Goal: Task Accomplishment & Management: Complete application form

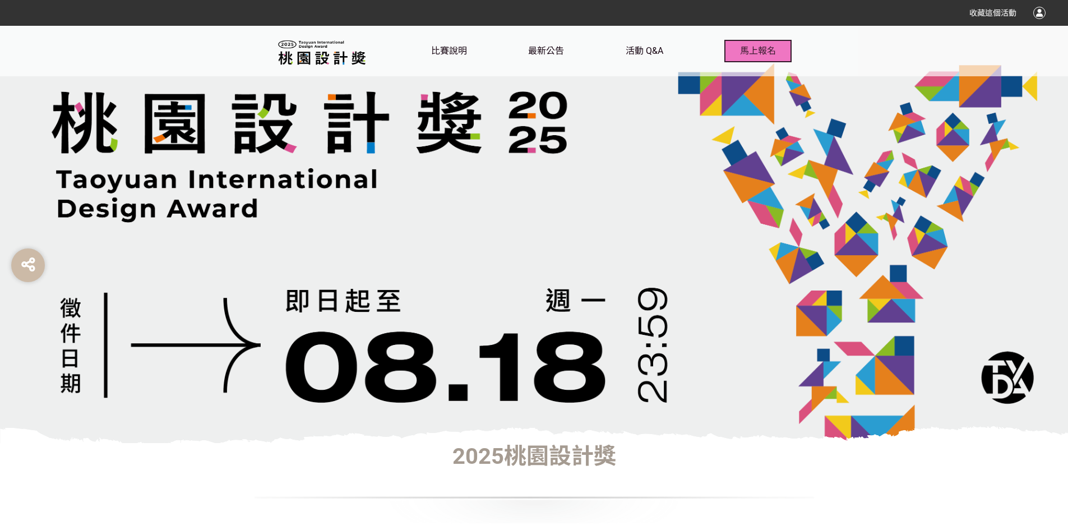
click at [754, 46] on span "馬上報名" at bounding box center [758, 50] width 36 height 11
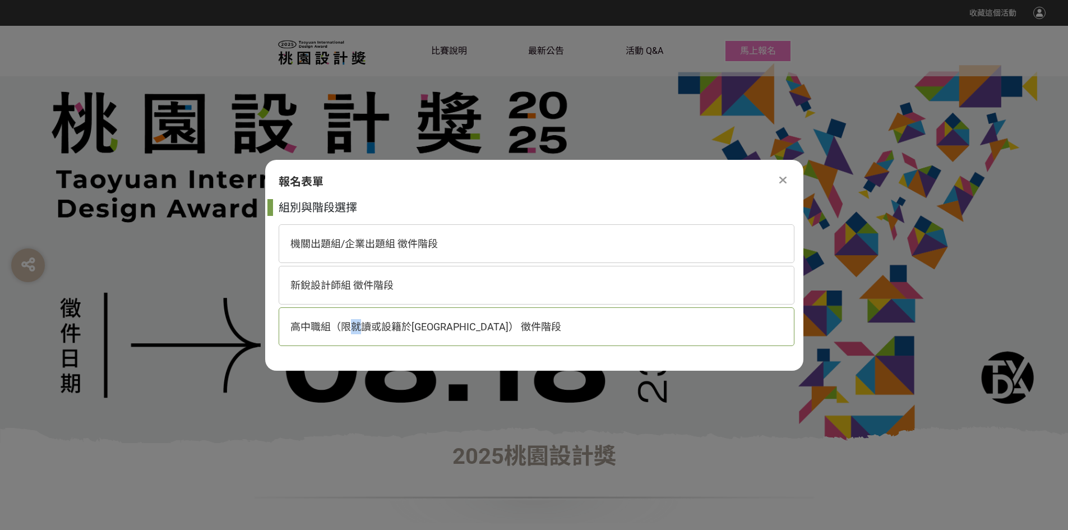
click at [356, 327] on span "高中職組（限就讀或設籍於[GEOGRAPHIC_DATA]） 徵件階段" at bounding box center [425, 327] width 271 height 12
select select "185193:185426"
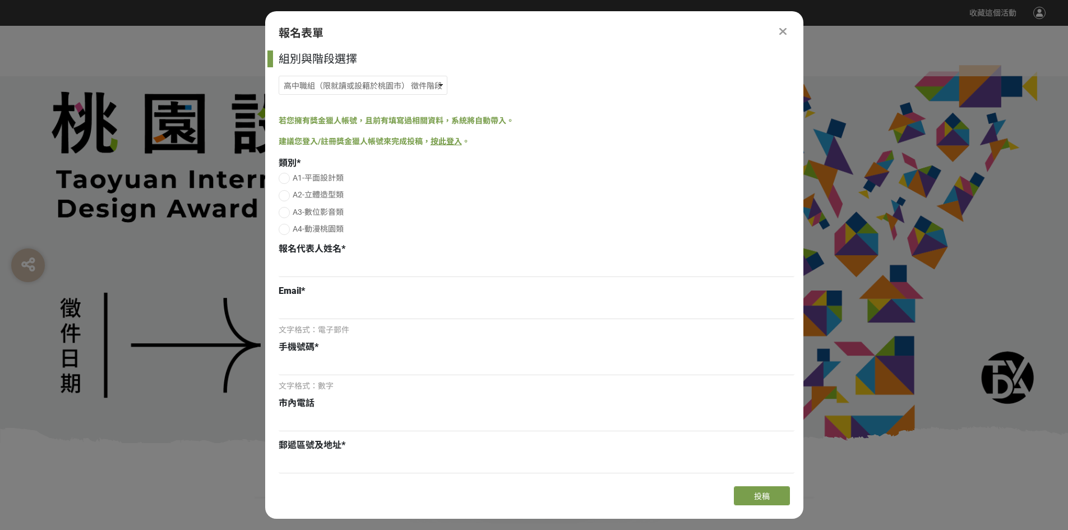
click at [296, 211] on span "A3-數位影音類" at bounding box center [318, 211] width 51 height 9
click at [286, 211] on input "A3-數位影音類" at bounding box center [282, 212] width 7 height 7
radio input "false"
click at [319, 302] on input at bounding box center [537, 309] width 516 height 19
click at [321, 266] on input at bounding box center [537, 267] width 516 height 19
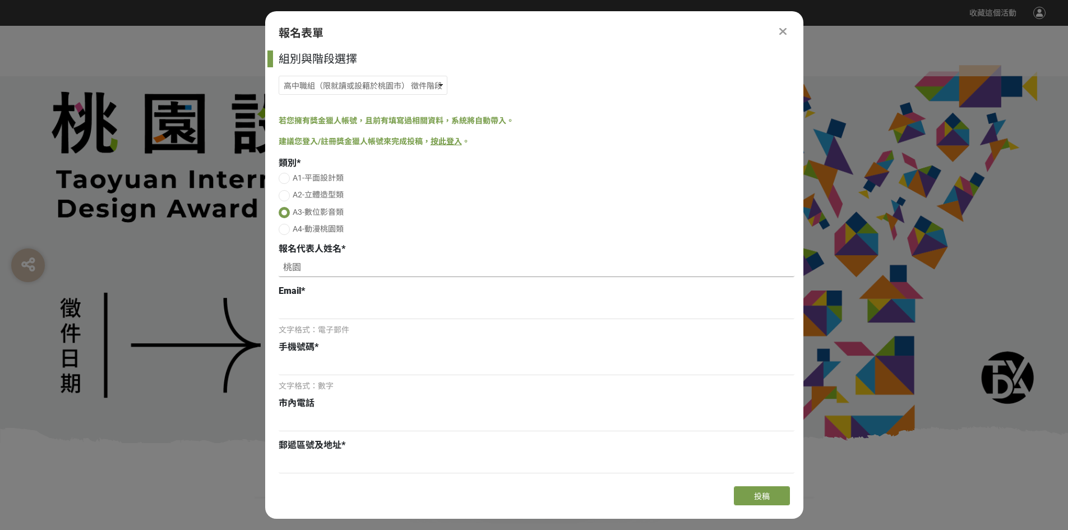
type input "陶"
type input "[PERSON_NAME]"
click at [417, 318] on input at bounding box center [537, 309] width 516 height 19
type input "[EMAIL_ADDRESS][DOMAIN_NAME]"
click at [341, 358] on input at bounding box center [537, 365] width 516 height 19
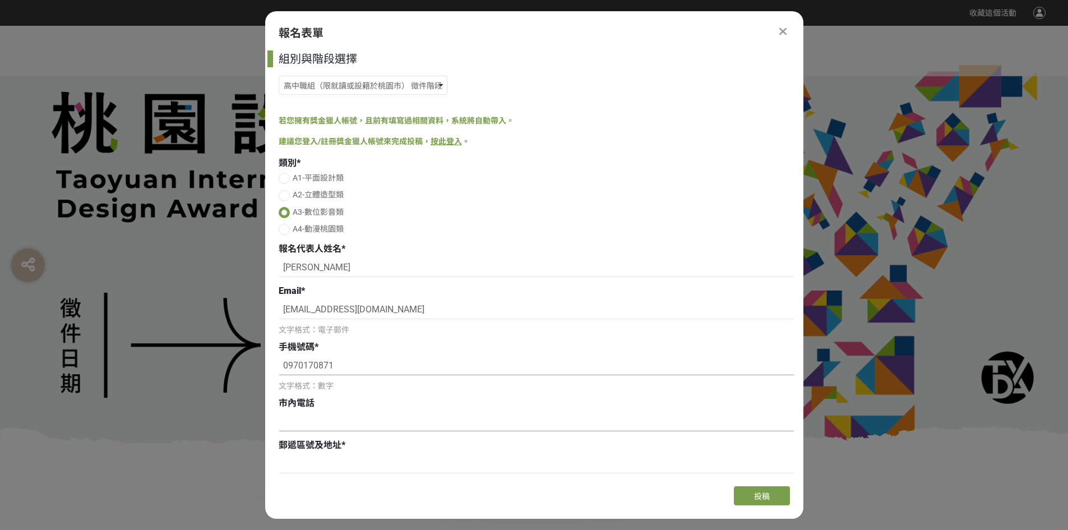
type input "0970170871"
click at [320, 418] on input at bounding box center [537, 421] width 516 height 19
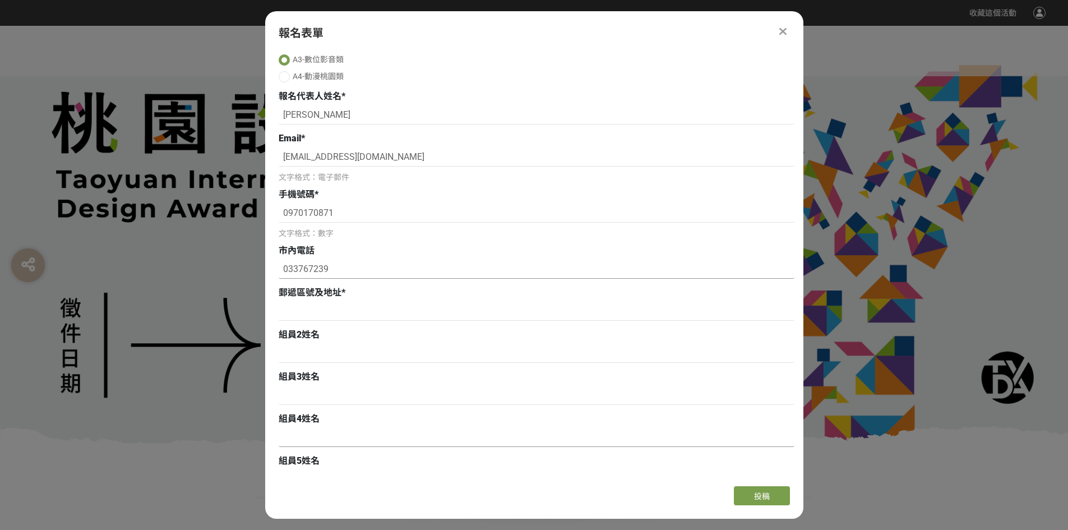
scroll to position [280, 0]
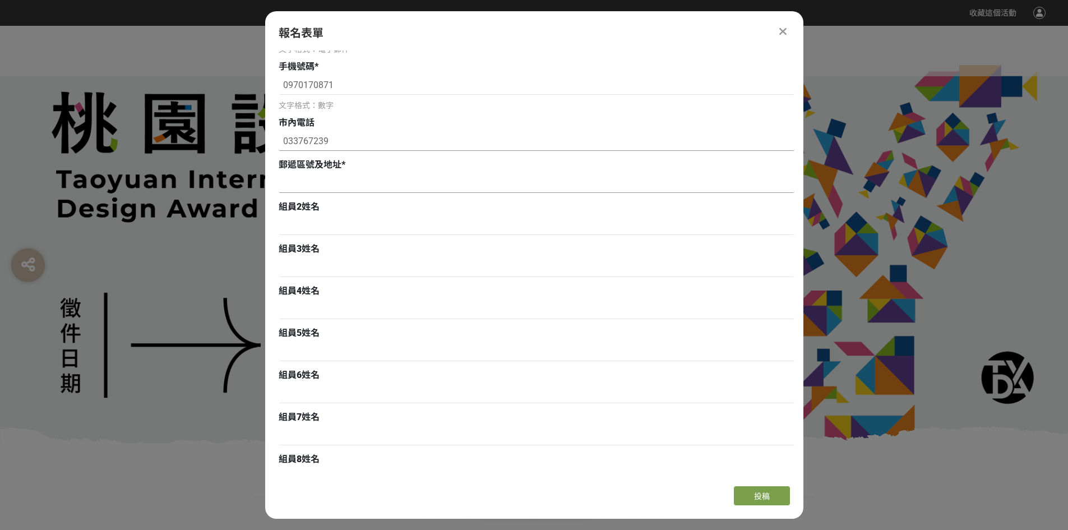
type input "033767239"
click at [322, 183] on input at bounding box center [537, 183] width 516 height 19
paste input "333[STREET_ADDRESS]"
type input "333[STREET_ADDRESS]"
click at [354, 212] on div "組員2姓名" at bounding box center [537, 206] width 516 height 13
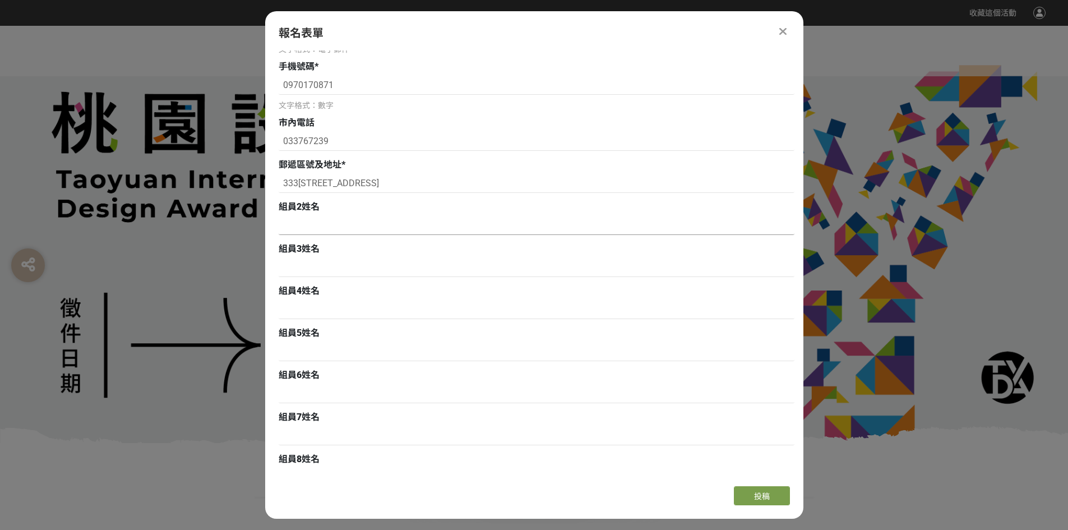
click at [347, 224] on input at bounding box center [537, 225] width 516 height 19
type input "[PERSON_NAME]"
click at [302, 271] on input at bounding box center [537, 267] width 516 height 19
type input "[PERSON_NAME]"
click at [304, 313] on input at bounding box center [537, 309] width 516 height 19
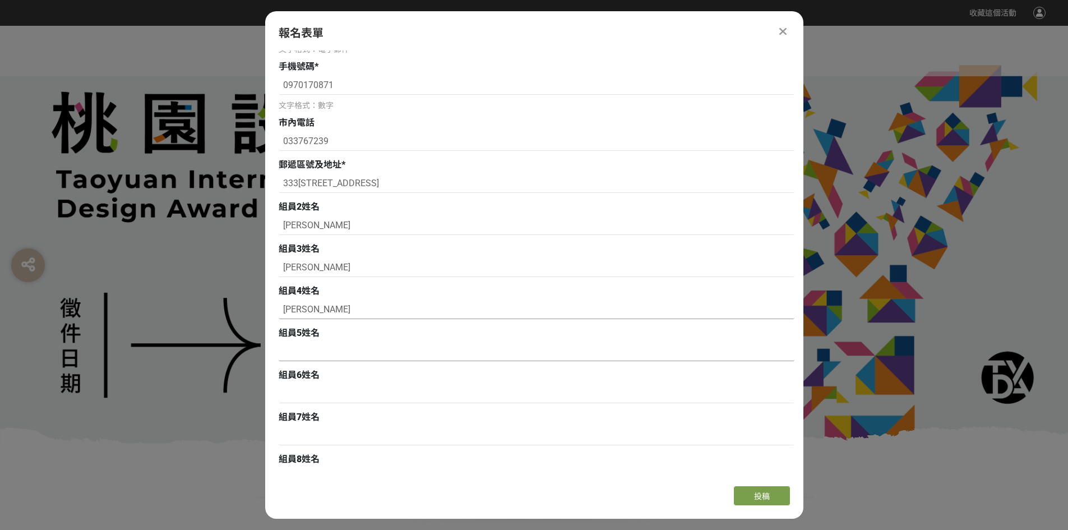
type input "[PERSON_NAME]"
click at [394, 352] on input at bounding box center [537, 351] width 516 height 19
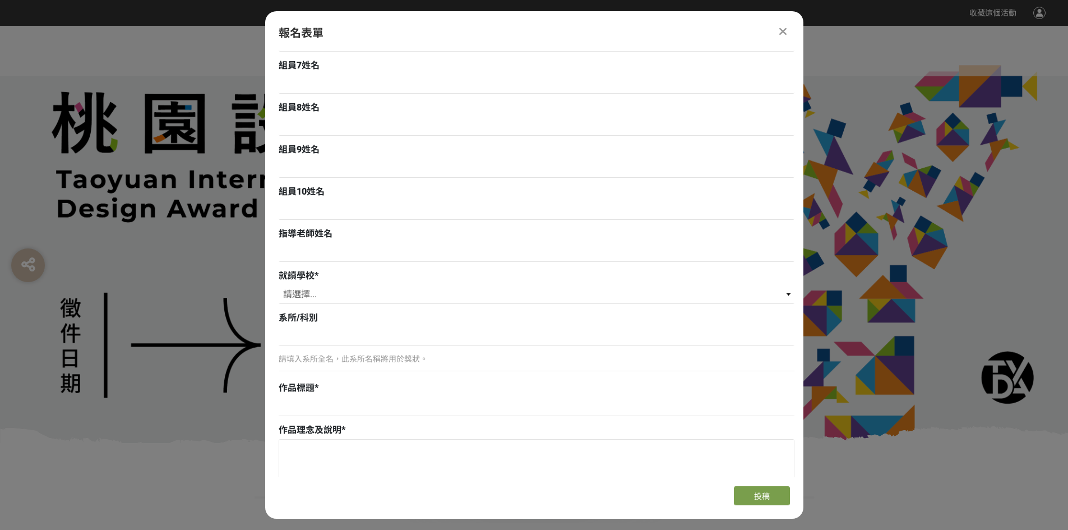
scroll to position [673, 0]
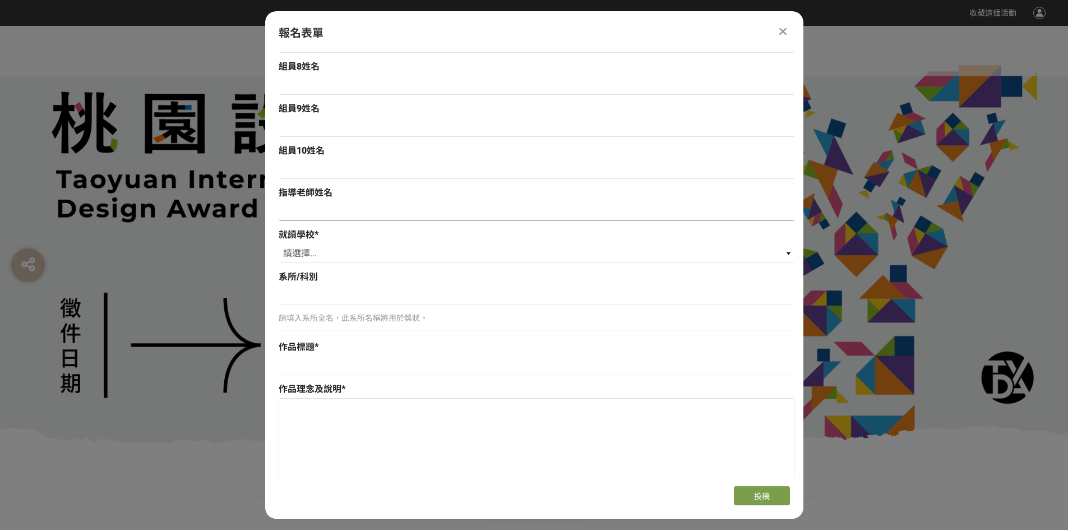
type input "[PERSON_NAME]"
click at [329, 219] on input at bounding box center [537, 211] width 516 height 19
type input "[PERSON_NAME]、[PERSON_NAME]、[PERSON_NAME]"
click at [390, 249] on select "請選擇... 私立淡江高中 私立康橋高中 私立金陵女中 新北市裕德高級中等學校 財團法人南山高中 財團法人恆毅高中 私立聖心女中 私立崇義高中 新北市福瑞斯特…" at bounding box center [537, 253] width 516 height 19
select select "市立[GEOGRAPHIC_DATA]高中"
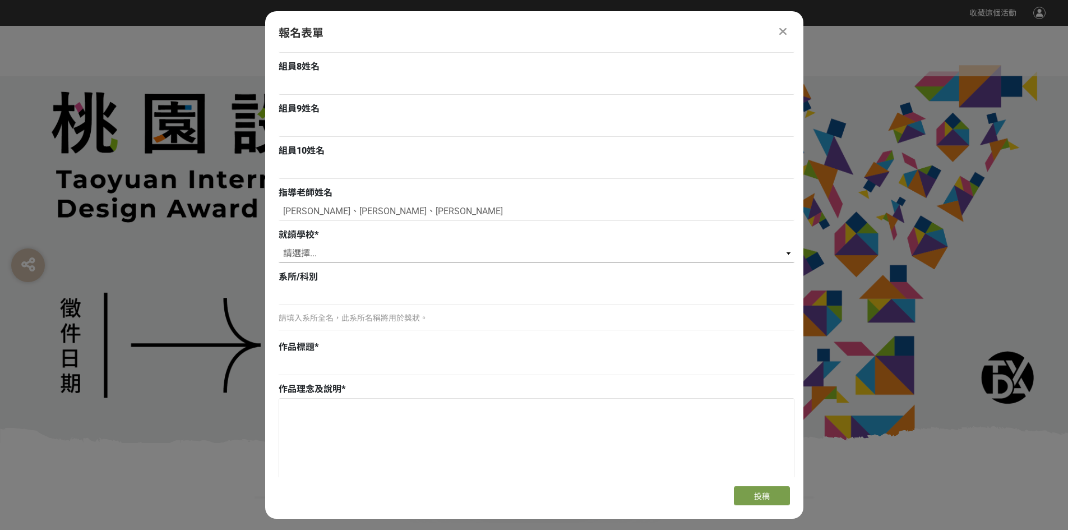
click at [279, 244] on select "請選擇... 私立淡江高中 私立康橋高中 私立金陵女中 新北市裕德高級中等學校 財團法人南山高中 財團法人恆毅高中 私立聖心女中 私立崇義高中 新北市福瑞斯特…" at bounding box center [537, 253] width 516 height 19
click at [332, 286] on input at bounding box center [537, 295] width 516 height 19
type input "廣告設計科"
click at [319, 362] on input at bounding box center [537, 365] width 516 height 19
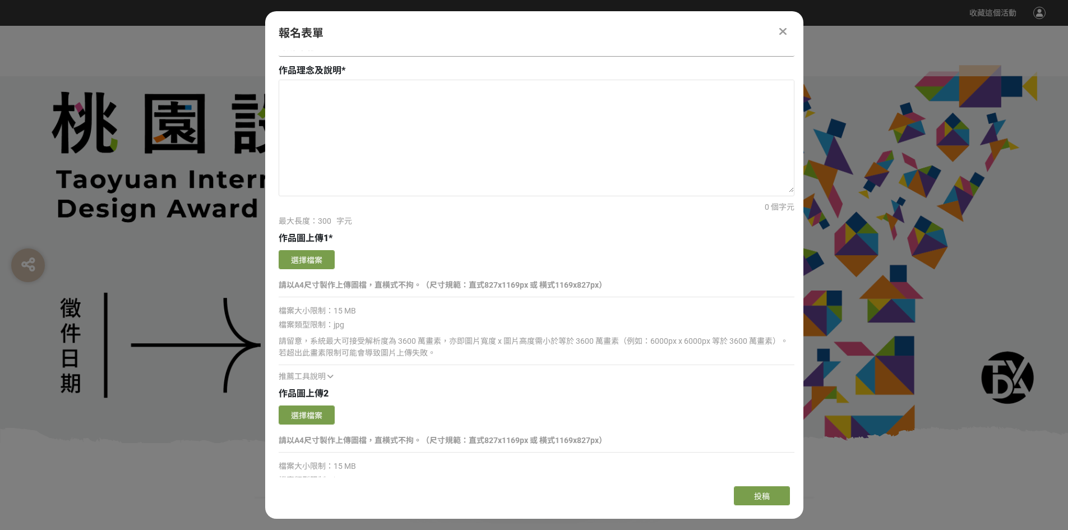
scroll to position [1009, 0]
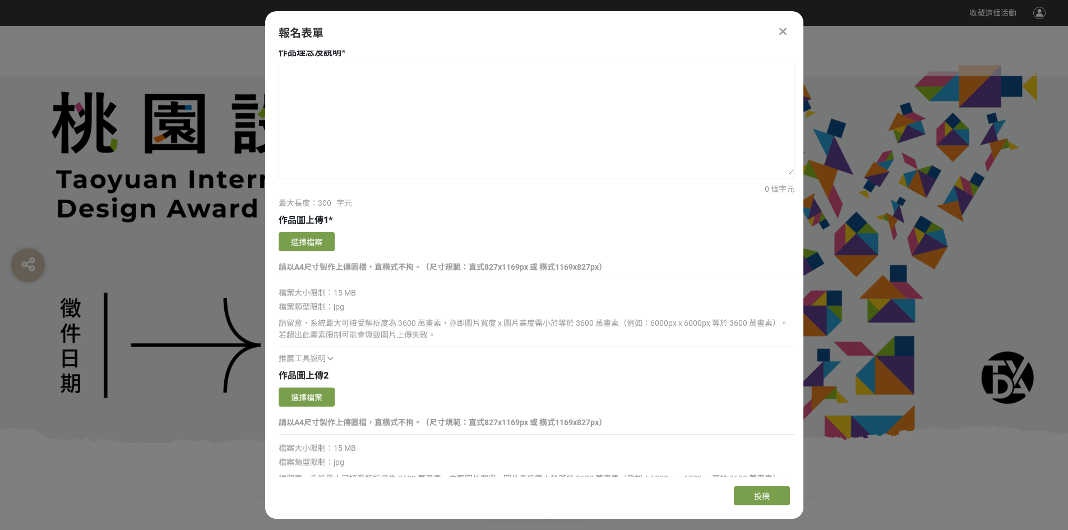
type input "數位囚徒"
click at [305, 238] on button "選擇檔案" at bounding box center [307, 241] width 56 height 19
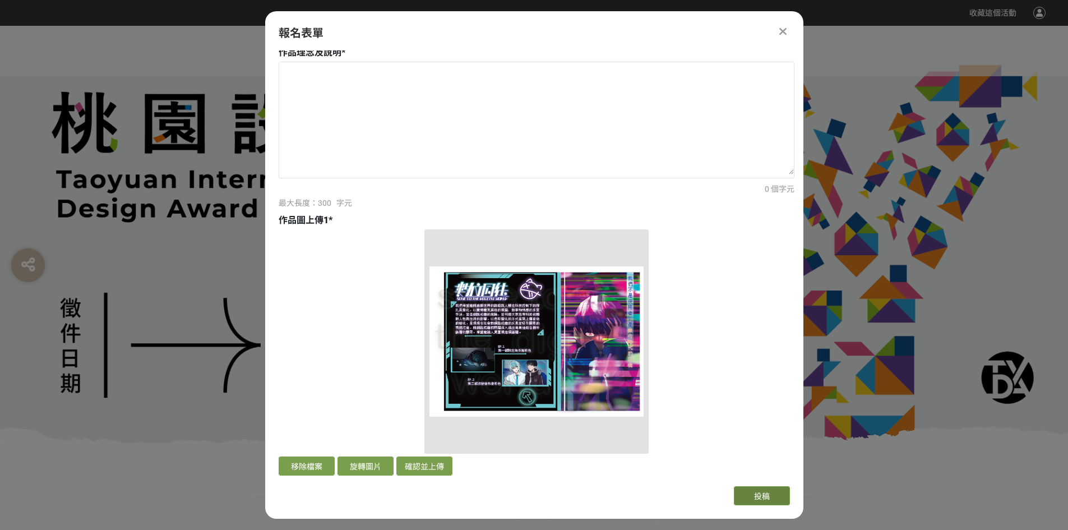
click at [765, 494] on span "投稿" at bounding box center [762, 496] width 16 height 9
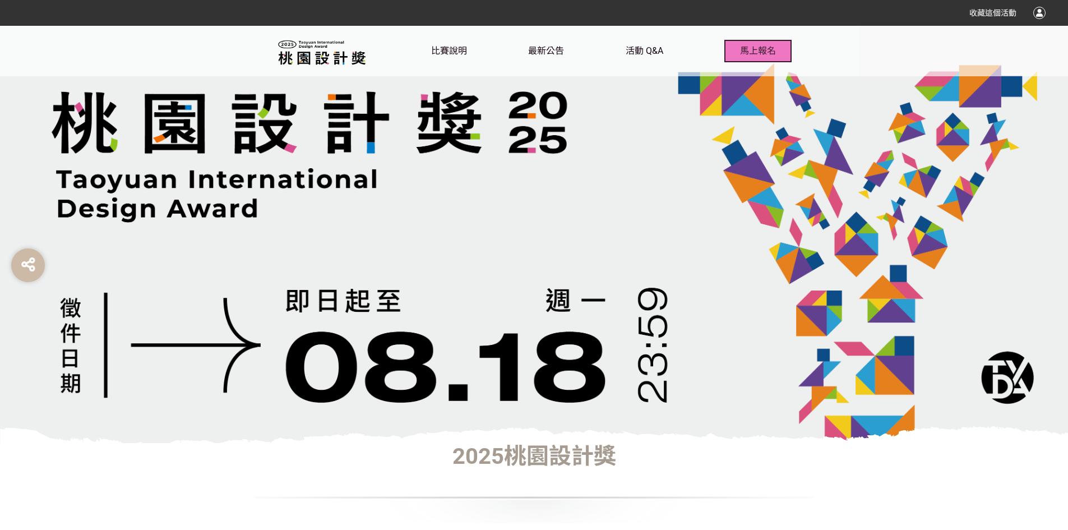
click at [771, 40] on button "馬上報名" at bounding box center [757, 51] width 67 height 22
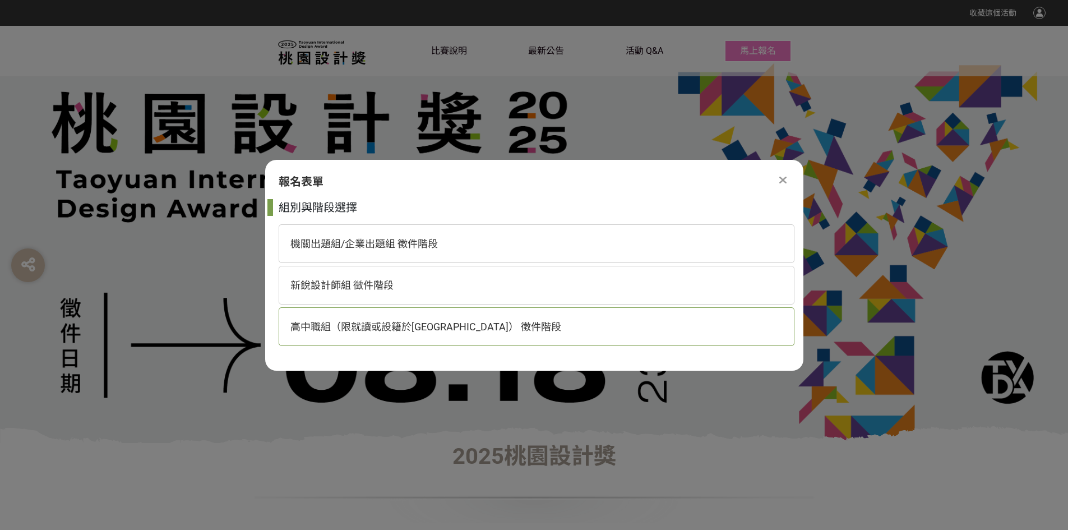
click at [397, 314] on div "高中職組（限就讀或設籍於[GEOGRAPHIC_DATA]） 徵件階段" at bounding box center [537, 326] width 516 height 39
select select "185193:185426"
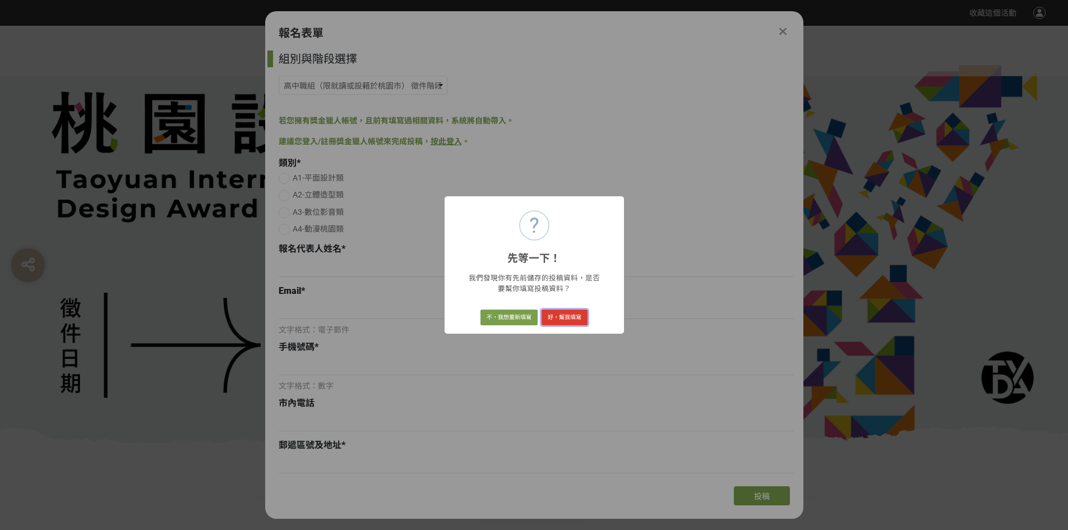
click at [550, 318] on button "好，幫我填寫" at bounding box center [564, 317] width 46 height 16
radio input "true"
type input "[PERSON_NAME]"
type input "[EMAIL_ADDRESS][DOMAIN_NAME]"
type input "0970170871"
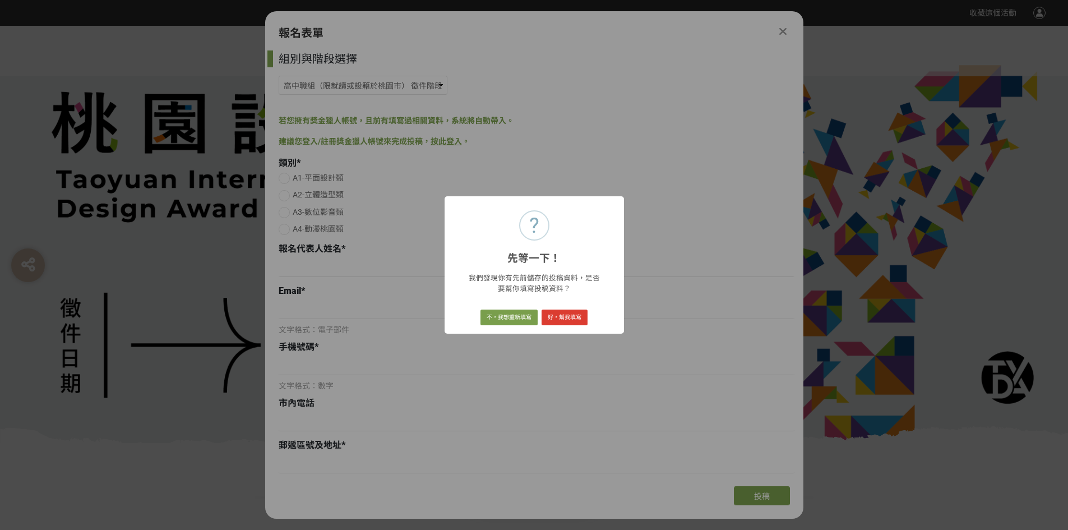
type input "033767239"
type input "333[STREET_ADDRESS]"
type input "[PERSON_NAME]"
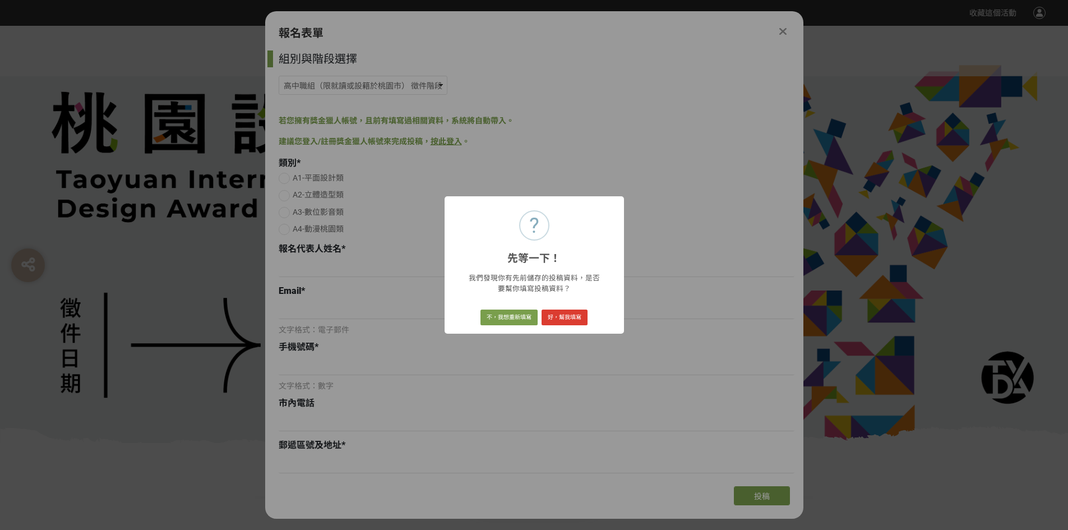
type input "[PERSON_NAME]"
type input "[PERSON_NAME]、[PERSON_NAME]、[PERSON_NAME]"
select select "市立[GEOGRAPHIC_DATA]高中"
type input "廣告設計科"
type input "數位囚徒"
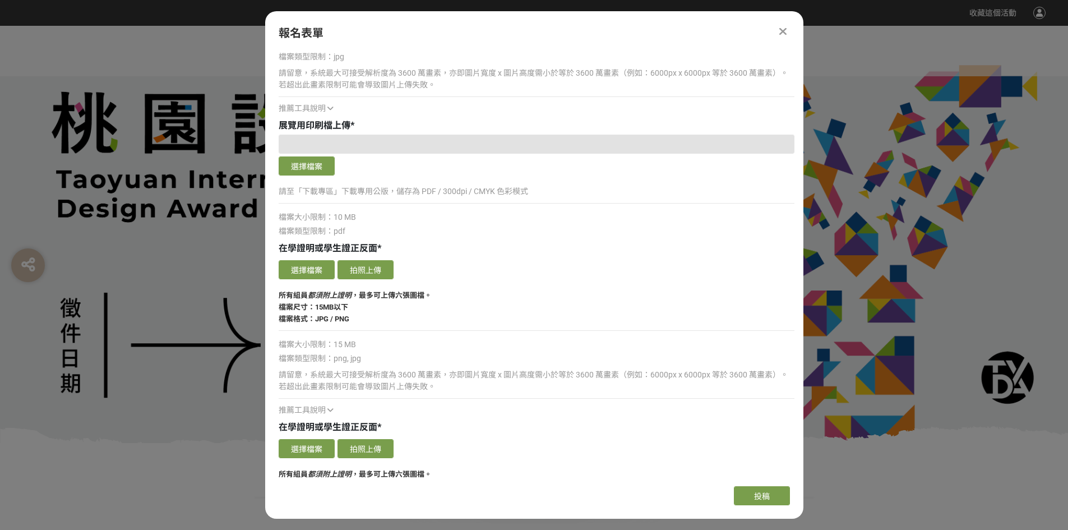
scroll to position [1626, 0]
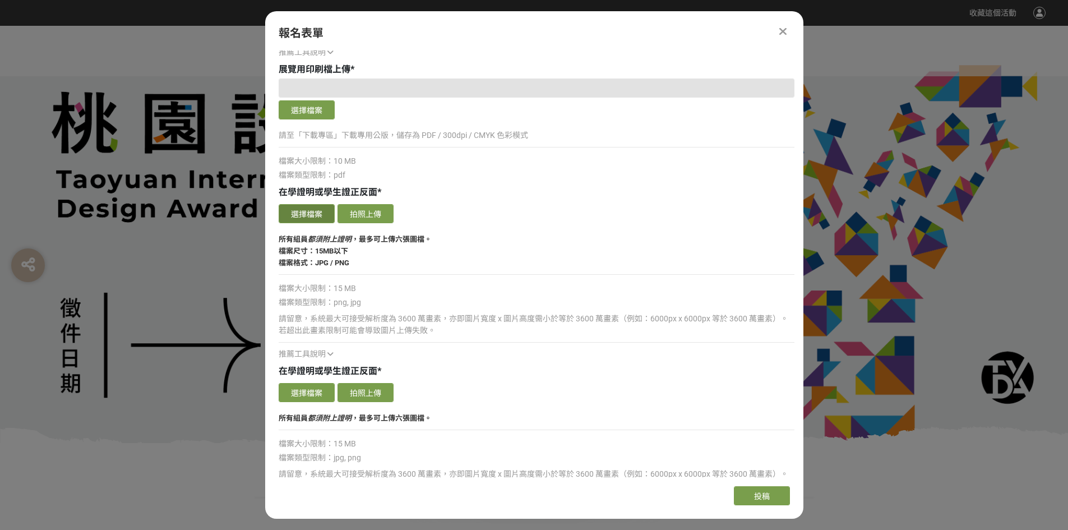
click at [307, 212] on button "選擇檔案" at bounding box center [307, 213] width 56 height 19
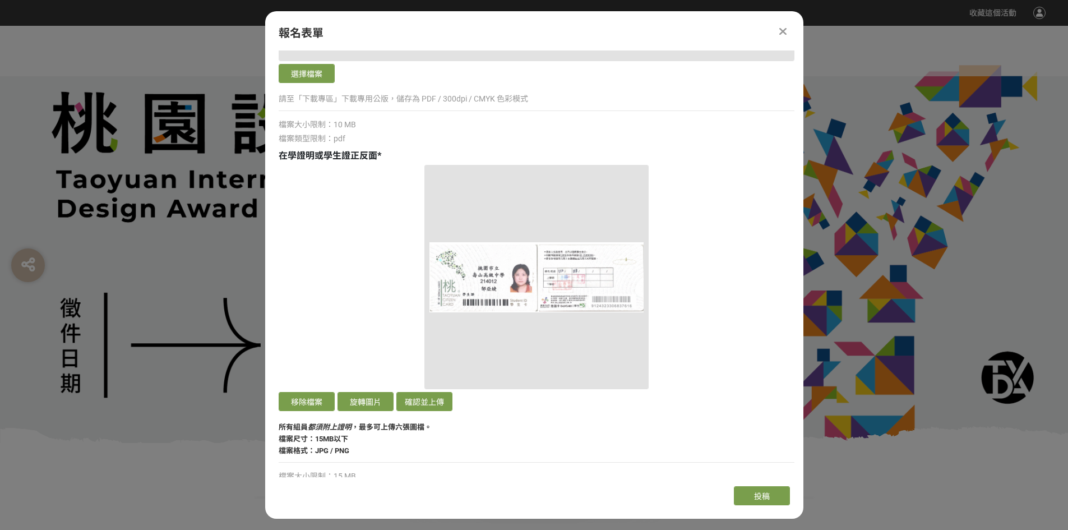
scroll to position [1682, 0]
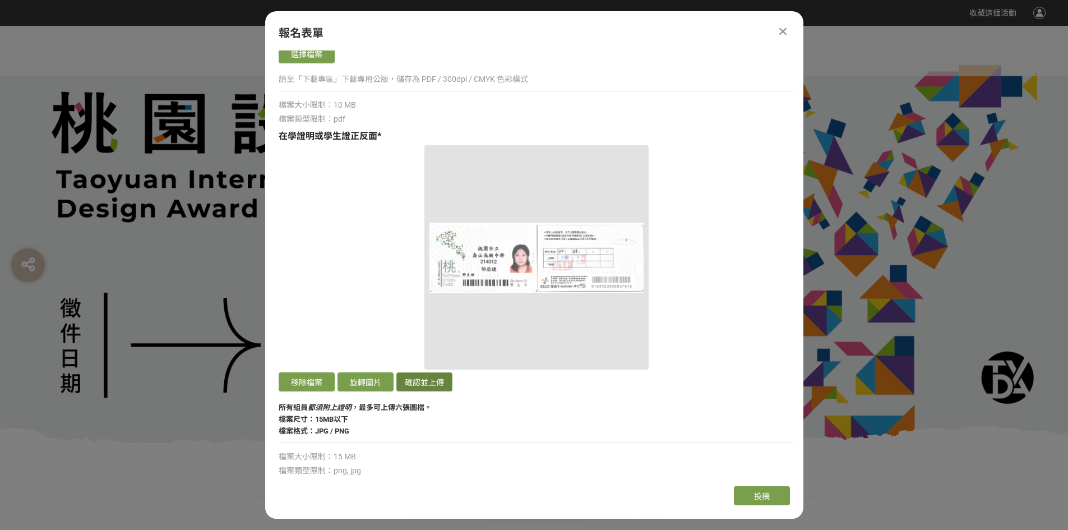
click at [408, 383] on button "確認並上傳" at bounding box center [424, 381] width 56 height 19
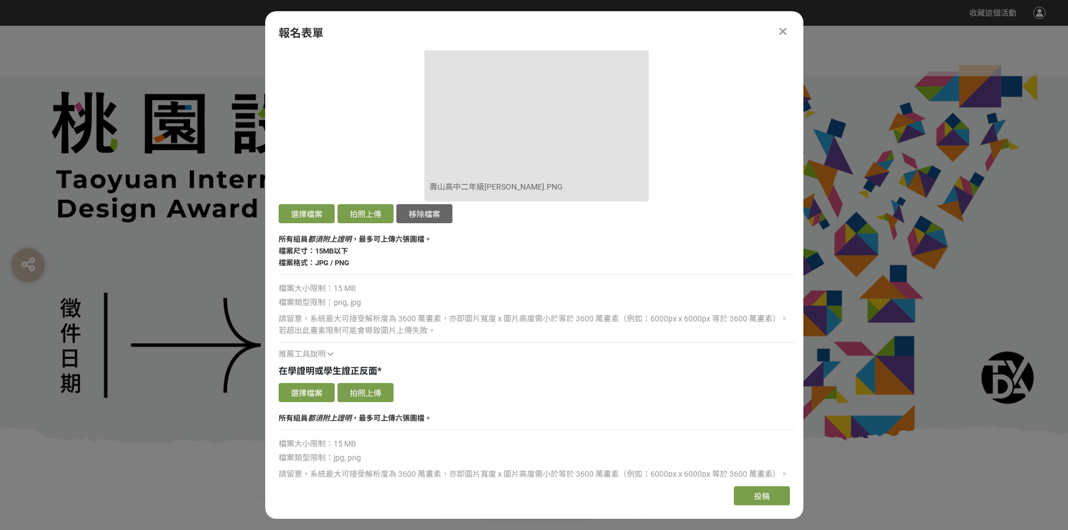
scroll to position [2018, 0]
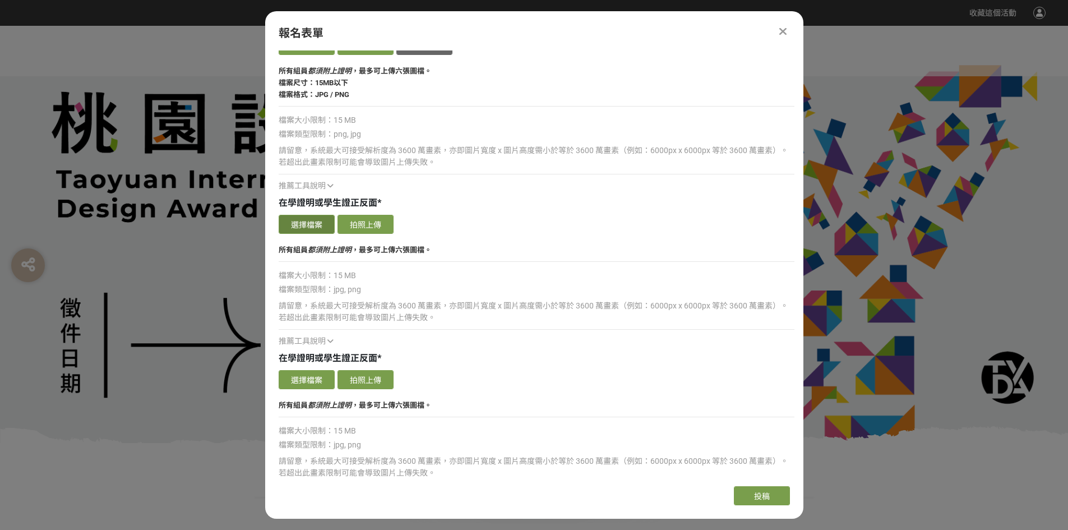
click at [297, 223] on button "選擇檔案" at bounding box center [307, 224] width 56 height 19
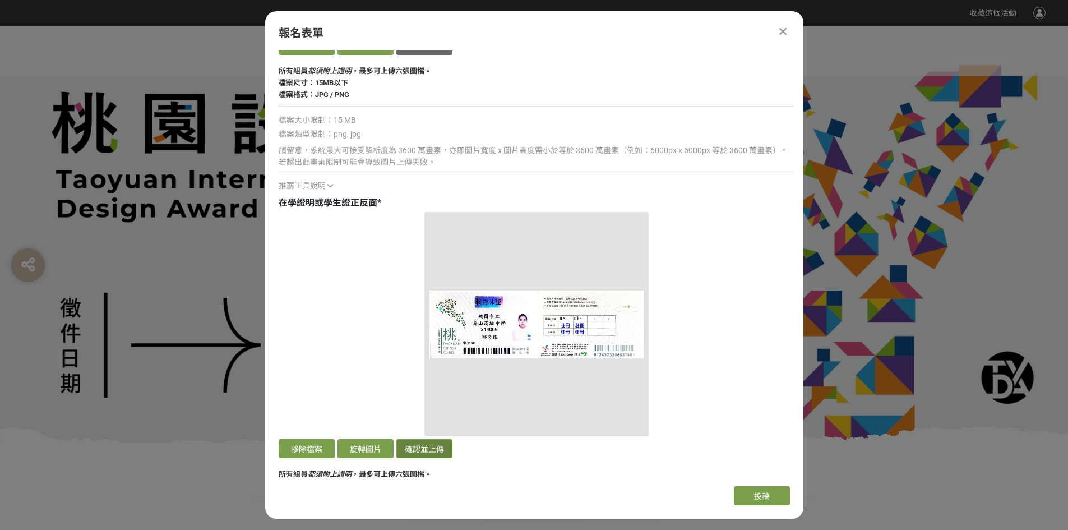
click at [427, 447] on button "確認並上傳" at bounding box center [424, 448] width 56 height 19
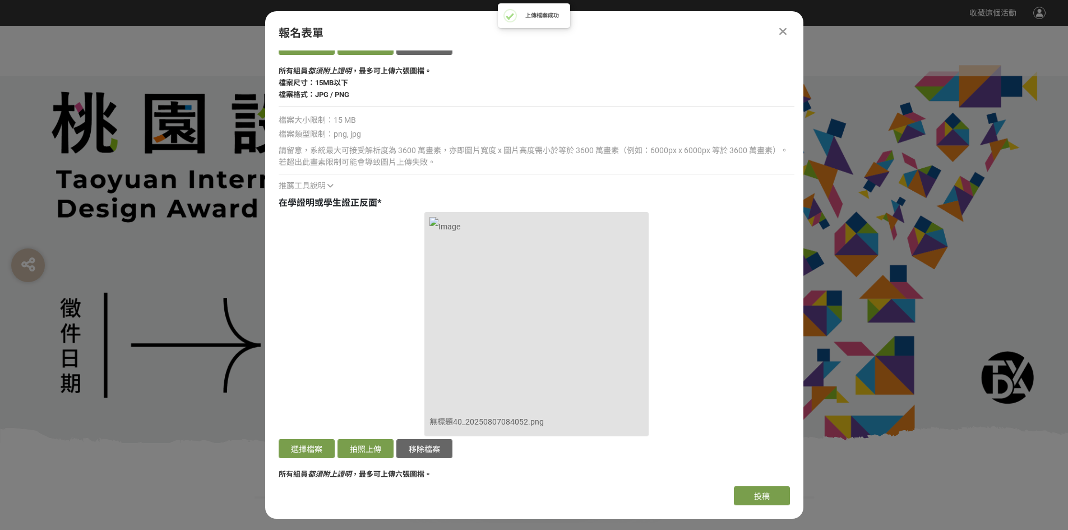
scroll to position [2298, 0]
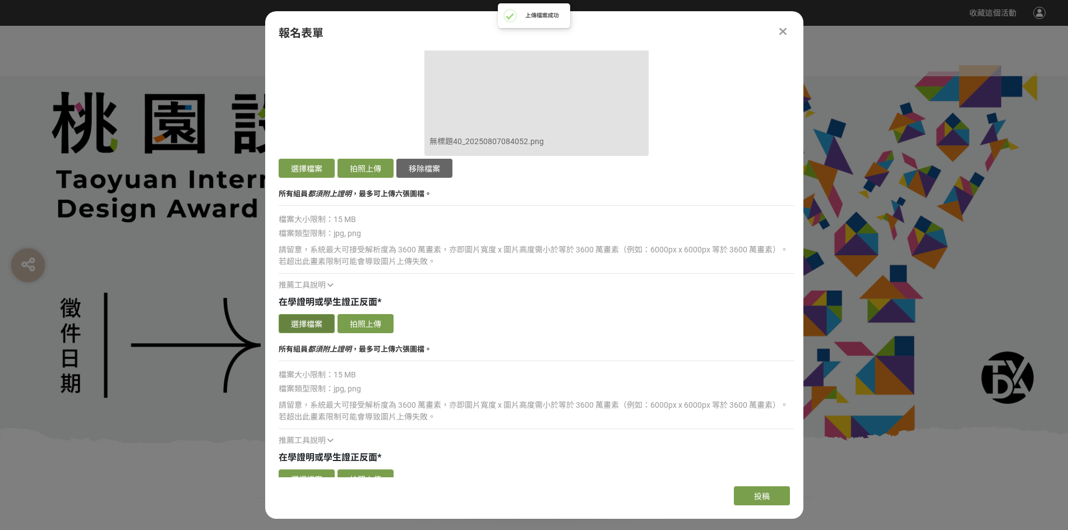
click at [306, 321] on button "選擇檔案" at bounding box center [307, 323] width 56 height 19
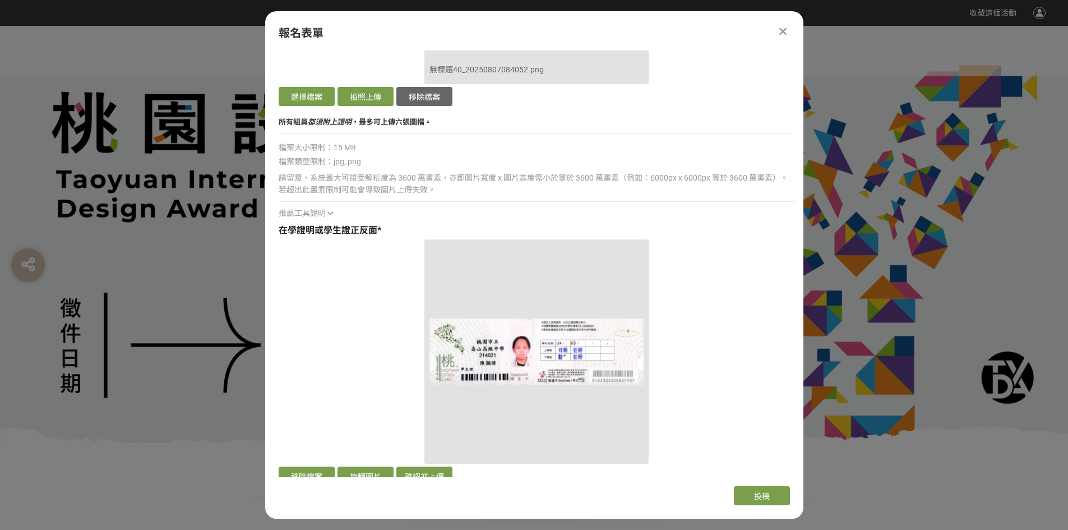
scroll to position [2466, 0]
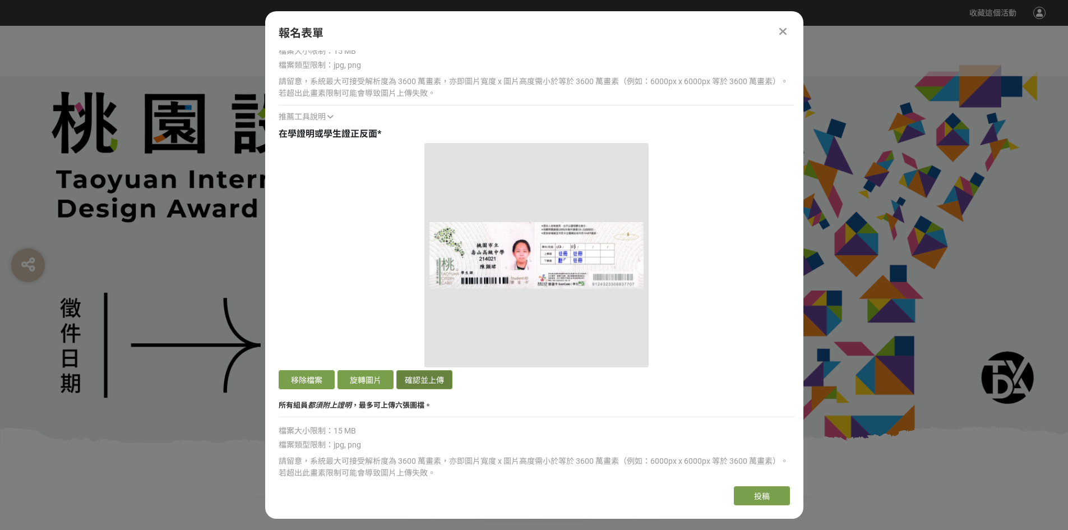
click at [424, 374] on button "確認並上傳" at bounding box center [424, 379] width 56 height 19
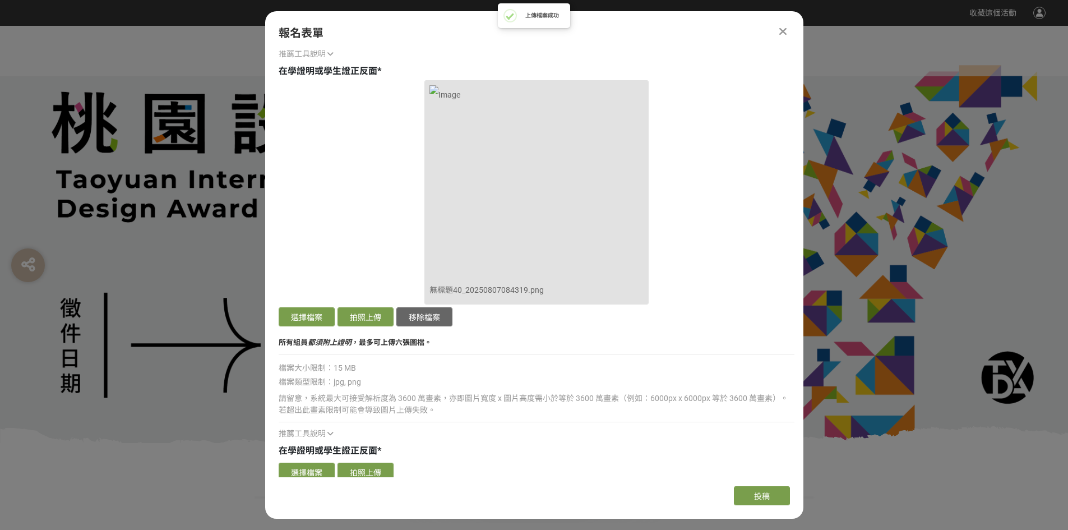
scroll to position [2635, 0]
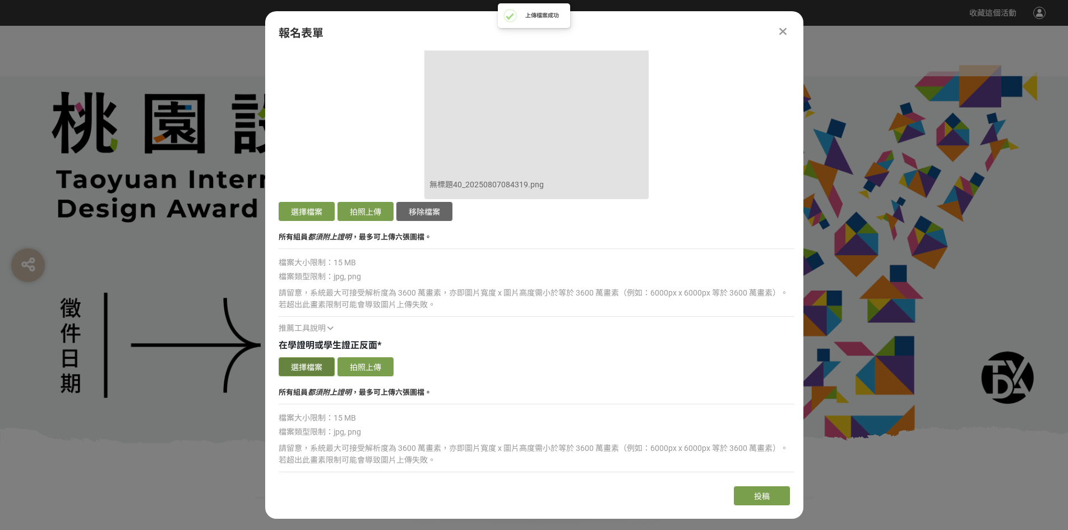
click at [307, 367] on button "選擇檔案" at bounding box center [307, 366] width 56 height 19
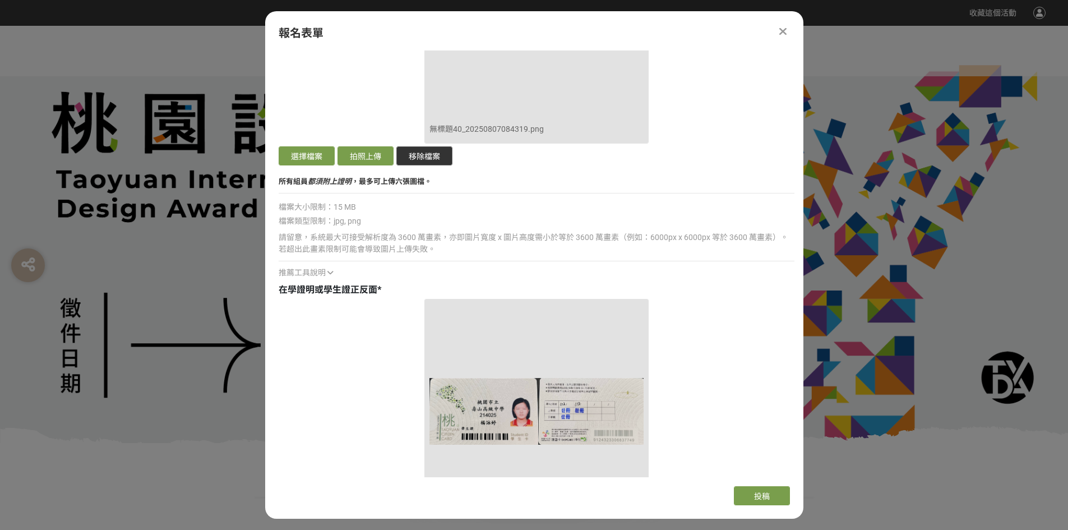
scroll to position [2859, 0]
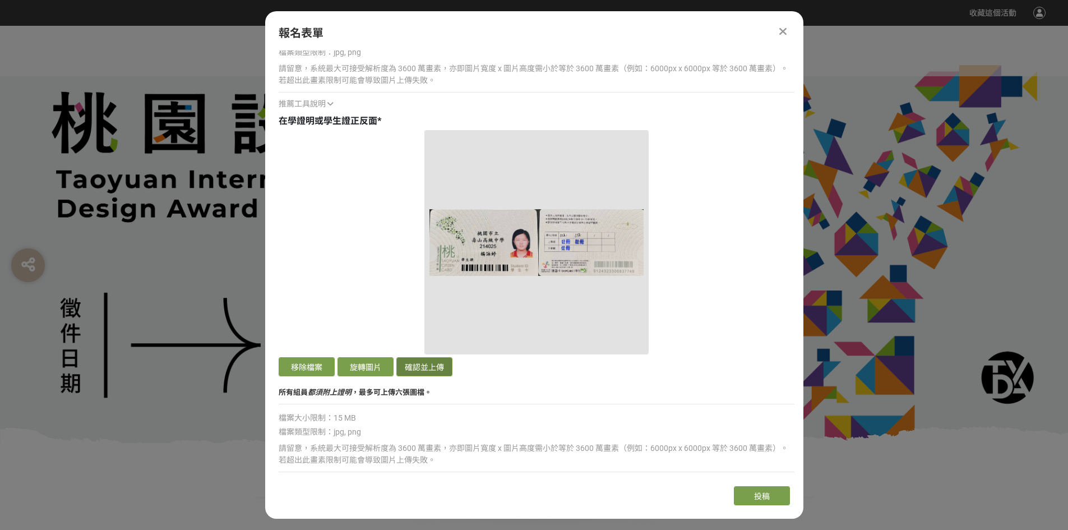
click at [434, 360] on button "確認並上傳" at bounding box center [424, 366] width 56 height 19
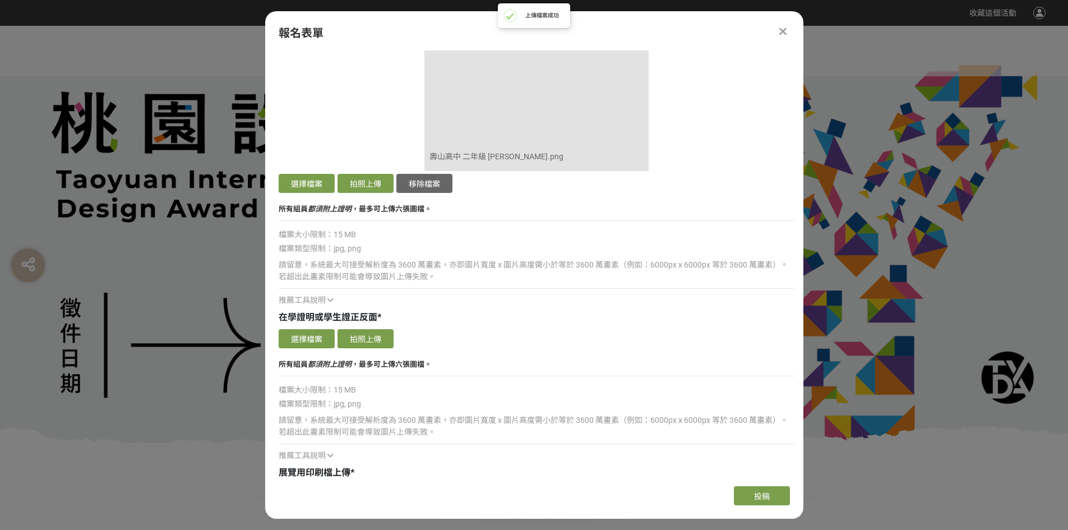
scroll to position [3195, 0]
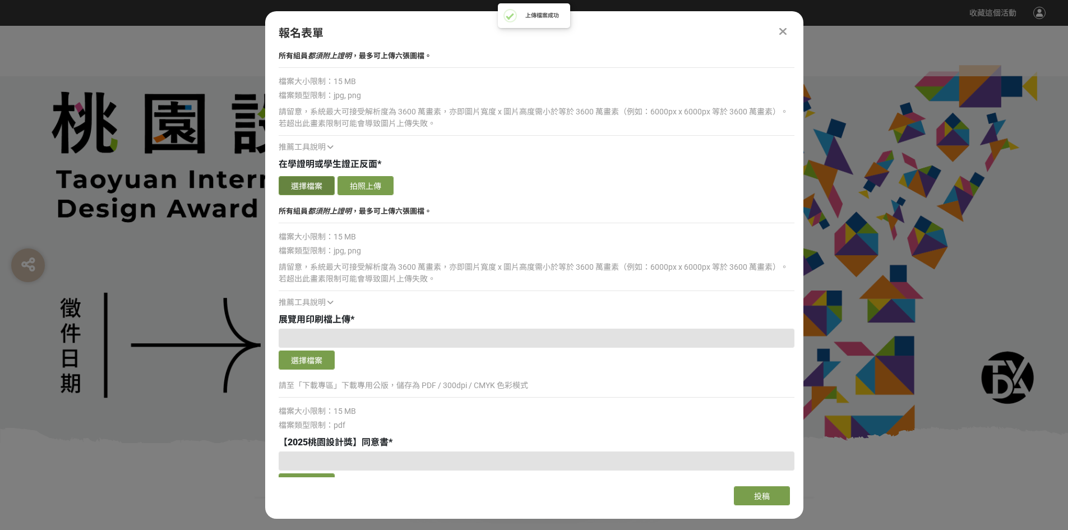
click at [307, 182] on button "選擇檔案" at bounding box center [307, 185] width 56 height 19
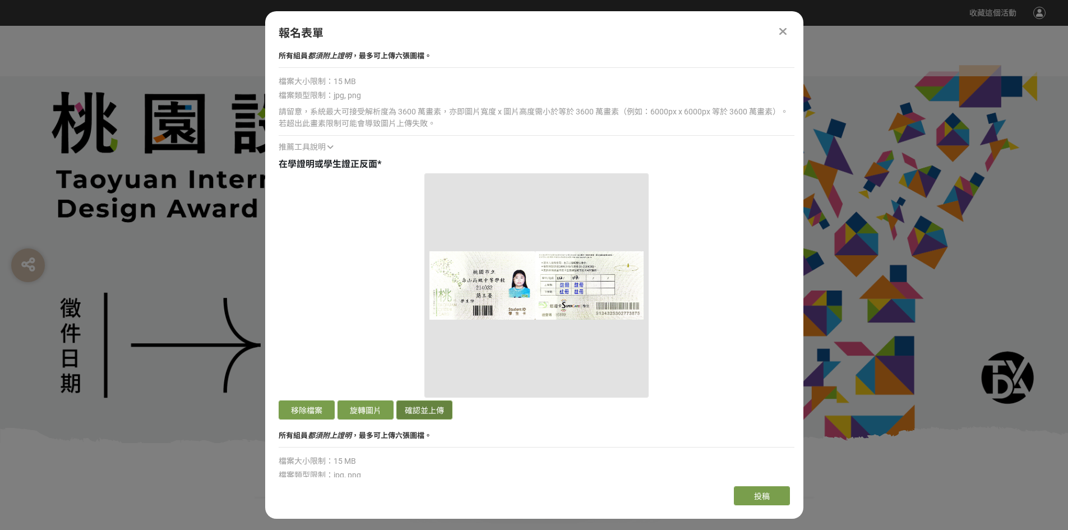
click at [435, 405] on button "確認並上傳" at bounding box center [424, 409] width 56 height 19
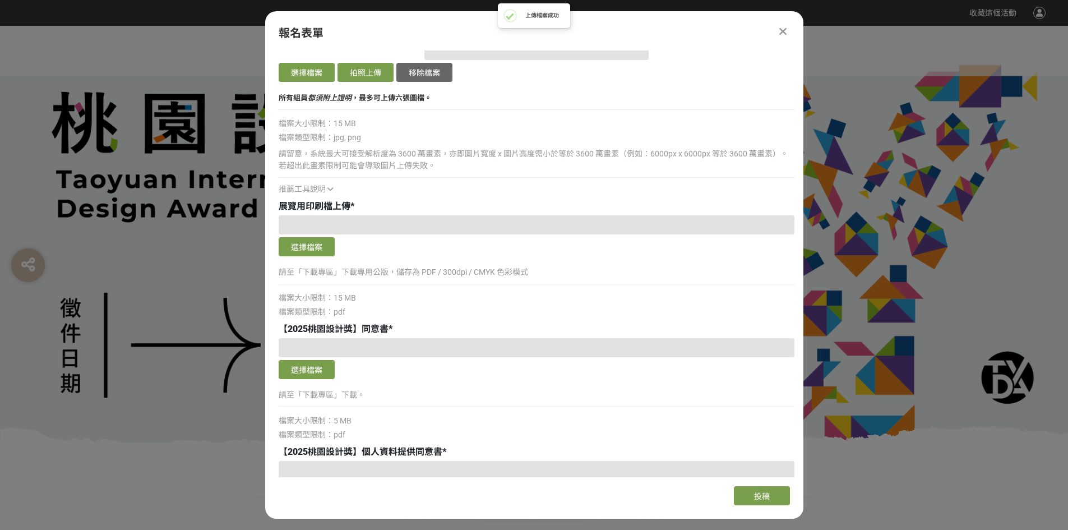
scroll to position [3588, 0]
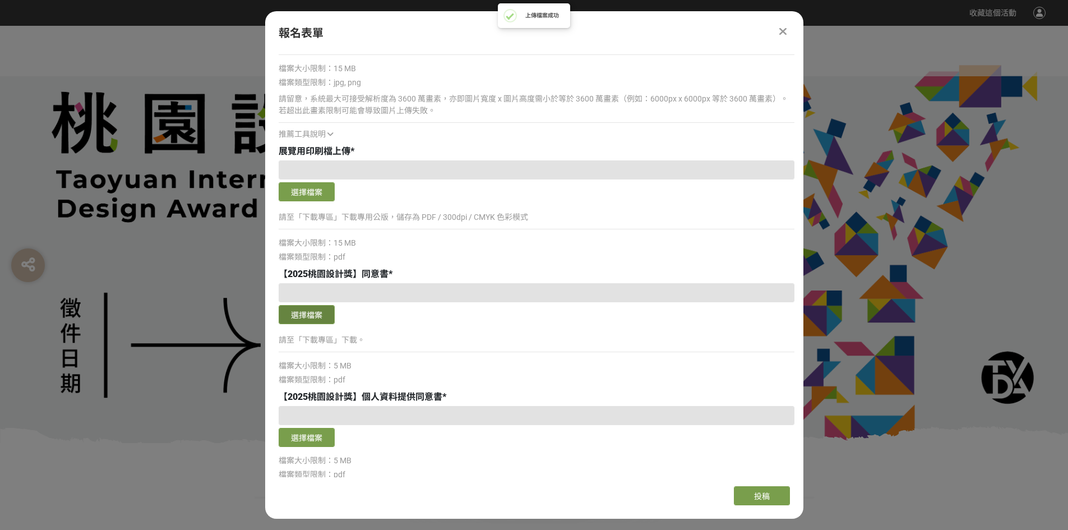
click at [297, 320] on button "選擇檔案" at bounding box center [307, 314] width 56 height 19
click at [322, 436] on button "選擇檔案" at bounding box center [307, 437] width 56 height 19
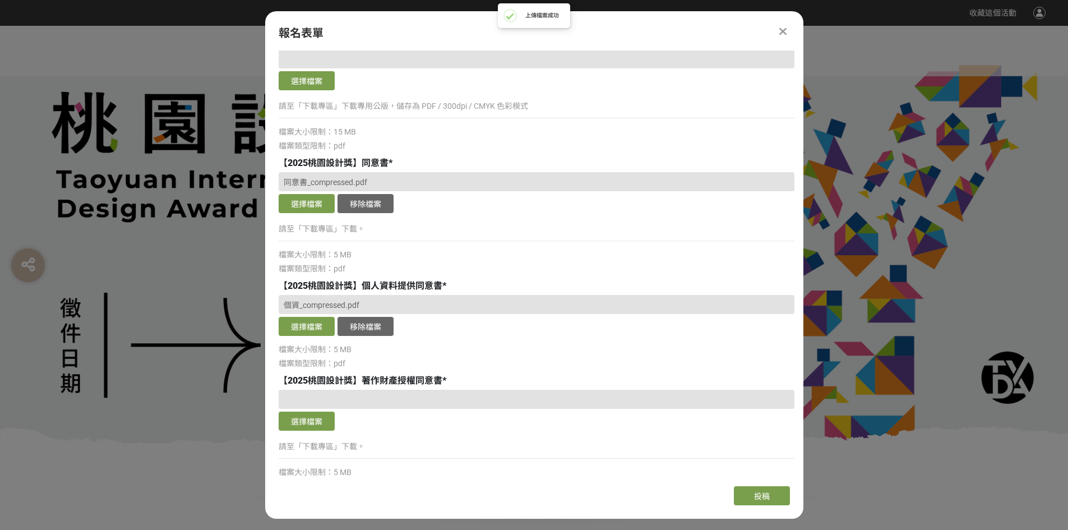
scroll to position [3812, 0]
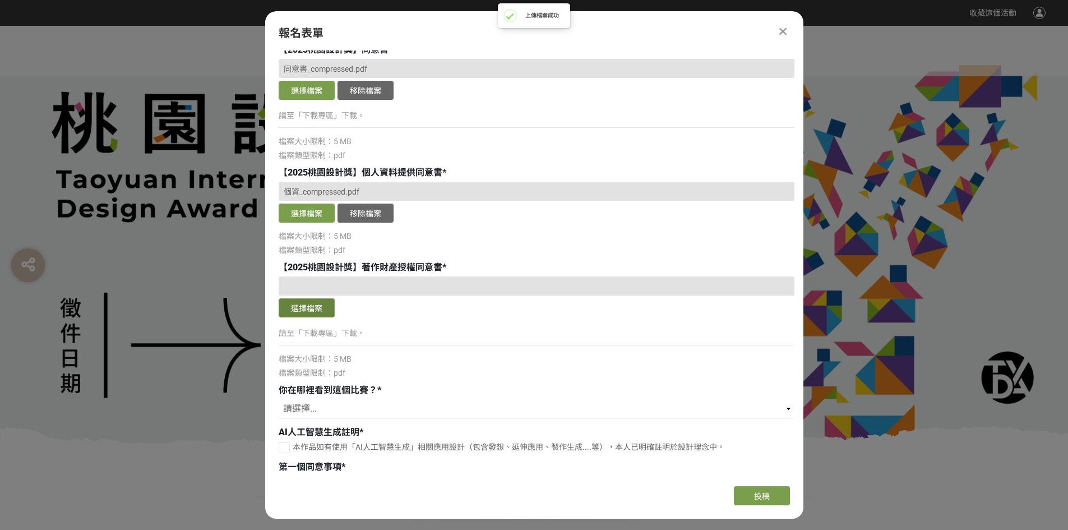
click at [307, 308] on button "選擇檔案" at bounding box center [307, 307] width 56 height 19
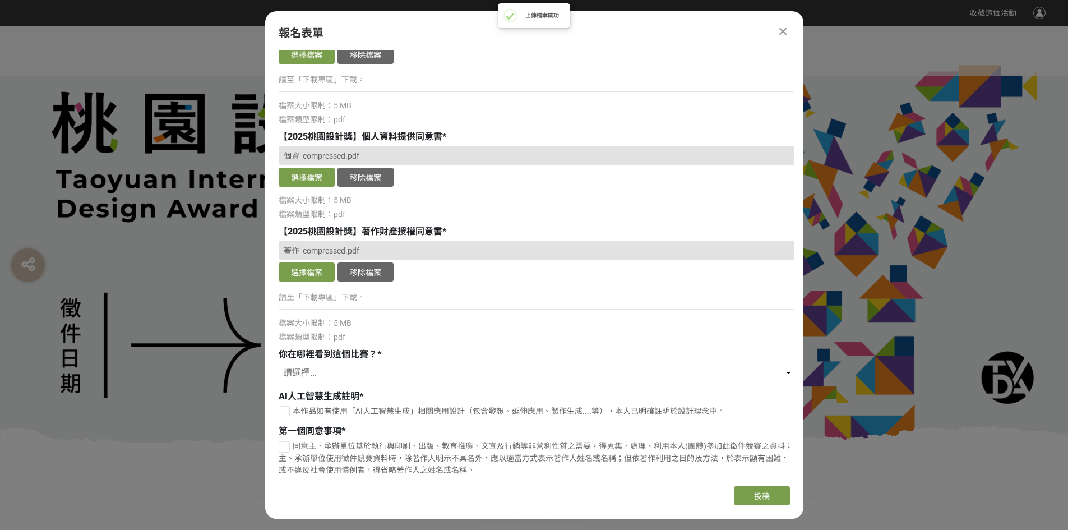
scroll to position [3868, 0]
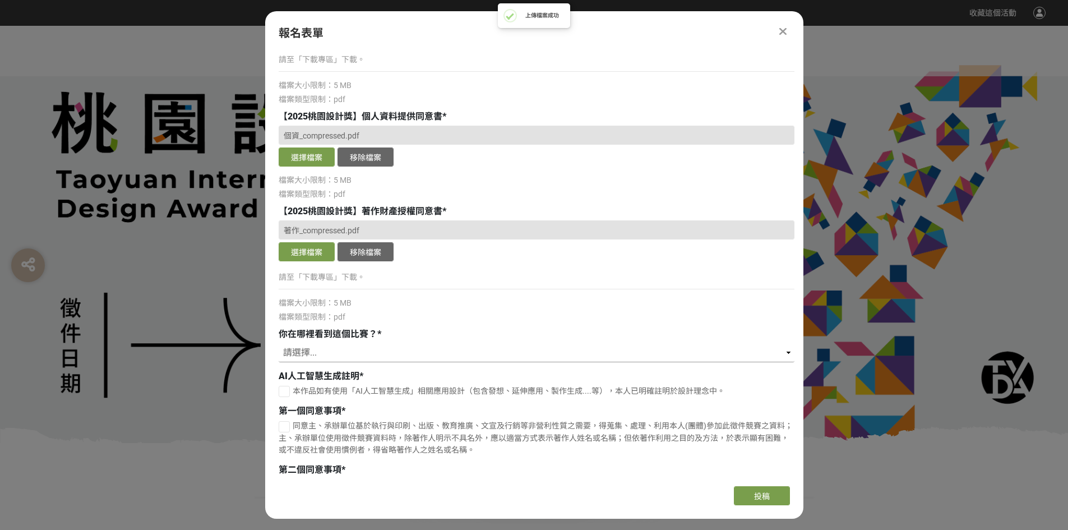
click at [345, 345] on select "請選擇... 獎金獵人網站 Facebook / Instagram 校園講座 / 老師系上推薦 電子郵件 海報 其他" at bounding box center [537, 352] width 516 height 19
select select "校園講座 / 老師系上推薦"
click at [279, 343] on select "請選擇... 獎金獵人網站 Facebook / Instagram 校園講座 / 老師系上推薦 電子郵件 海報 其他" at bounding box center [537, 352] width 516 height 19
click at [290, 395] on label "本作品如有使用「AI人工智慧生成」相關應用設計（包含發想、延伸應用、製作生成....等），本人已明確註明於設計理念中。" at bounding box center [537, 391] width 516 height 12
click at [286, 395] on input "本作品如有使用「AI人工智慧生成」相關應用設計（包含發想、延伸應用、製作生成....等），本人已明確註明於設計理念中。" at bounding box center [282, 390] width 7 height 7
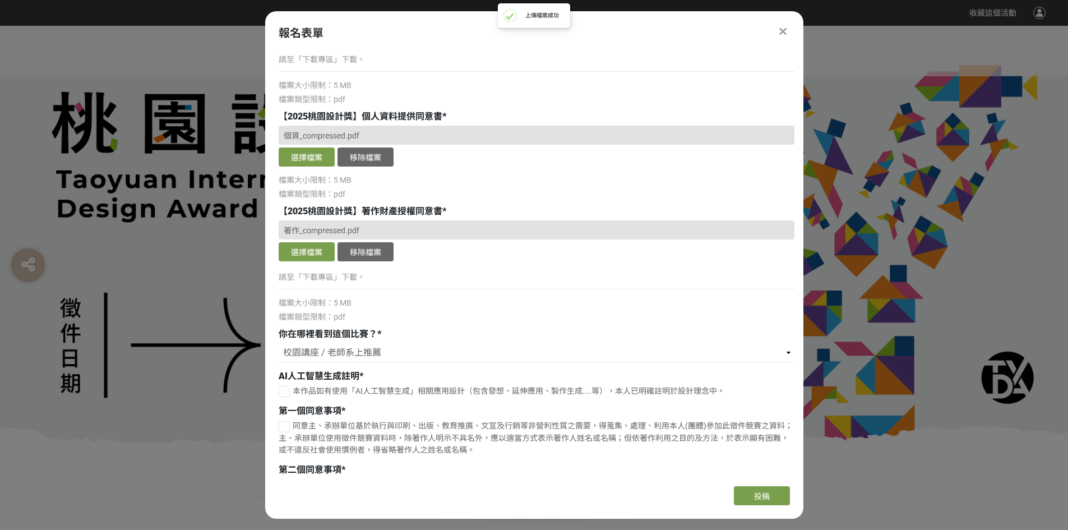
checkbox input "false"
click at [286, 433] on label "同意主、承辦單位基於執行與印刷、出版、教育推廣、文宣及行銷等非營利性質之需要，得蒐集、處理、利用本人(團體)參加此徵件競賽之資料；主、承辦單位使用徵件競賽資料…" at bounding box center [537, 437] width 516 height 35
click at [286, 430] on input "同意主、承辦單位基於執行與印刷、出版、教育推廣、文宣及行銷等非營利性質之需要，得蒐集、處理、利用本人(團體)參加此徵件競賽之資料；主、承辦單位使用徵件競賽資料…" at bounding box center [282, 426] width 7 height 7
checkbox input "false"
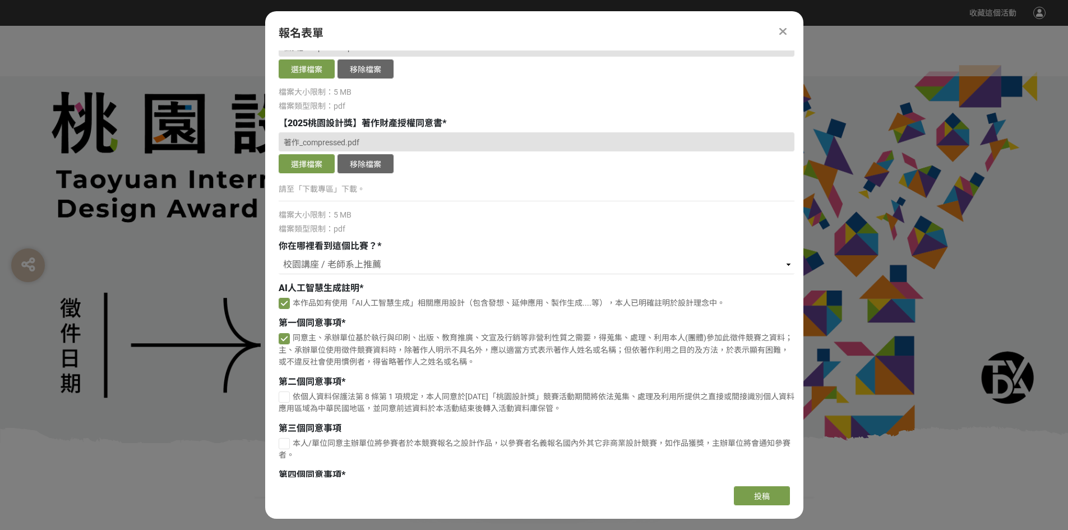
scroll to position [4065, 0]
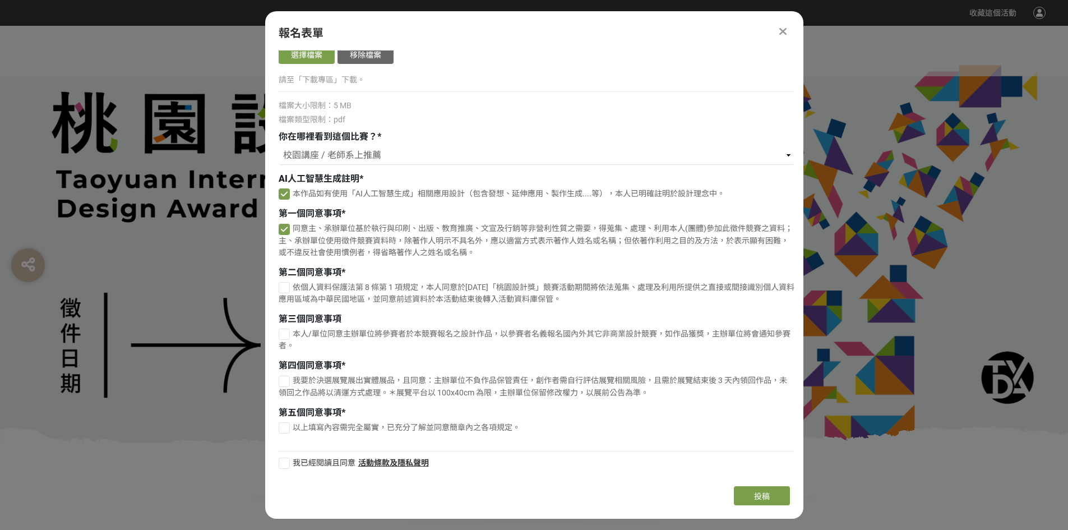
click at [292, 302] on span "依個人資料保護法第 8 條第 1 項規定，本人同意於[DATE]「桃園設計獎」競賽活動期間將依法蒐集、處理及利用所提供之直接或間接識別個人資料應用區域為中華民…" at bounding box center [537, 293] width 516 height 21
click at [286, 291] on input "依個人資料保護法第 8 條第 1 項規定，本人同意於[DATE]「桃園設計獎」競賽活動期間將依法蒐集、處理及利用所提供之直接或間接識別個人資料應用區域為中華民…" at bounding box center [282, 287] width 7 height 7
checkbox input "false"
click at [298, 327] on div "第三個同意事項 本人/單位同意主辦單位將參賽者於本競賽報名之設計作品，以參賽者名義報名國內外其它非商業設計競賽，如作品獲獎，主辦單位將會通知參賽者。" at bounding box center [537, 333] width 516 height 42
click at [294, 344] on span "本人/單位同意主辦單位將參賽者於本競賽報名之設計作品，以參賽者名義報名國內外其它非商業設計競賽，如作品獲獎，主辦單位將會通知參賽者。" at bounding box center [535, 339] width 512 height 21
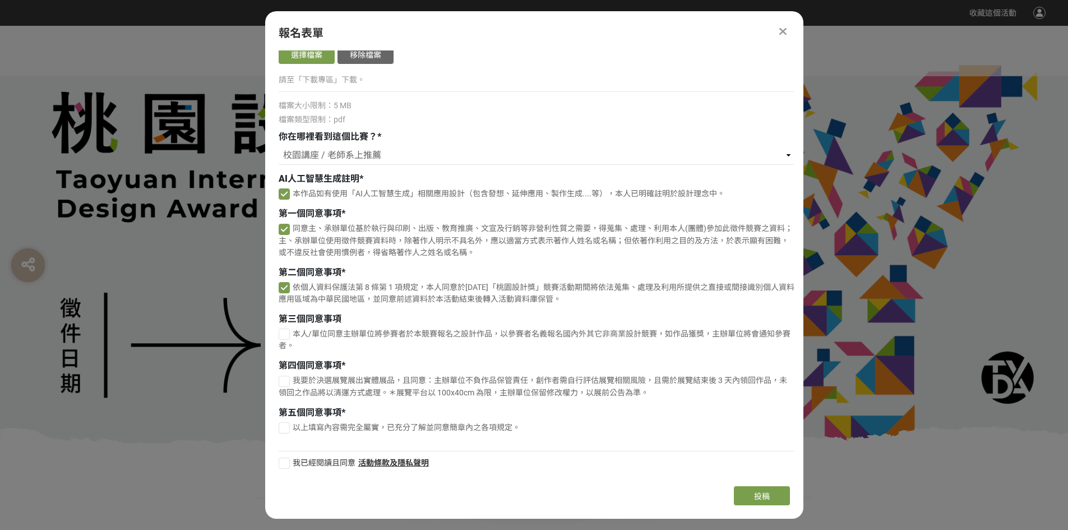
click at [286, 337] on input "本人/單位同意主辦單位將參賽者於本競賽報名之設計作品，以參賽者名義報名國內外其它非商業設計競賽，如作品獲獎，主辦單位將會通知參賽者。" at bounding box center [282, 333] width 7 height 7
checkbox input "false"
click at [295, 379] on span "我要於決選展覽展出實體展品，且同意：主辦單位不負作品保管責任，創作者需自行評估展覽相關風險，且需於展覽結束後 3 天內領回作品，未領回之作品將以清運方式處理。…" at bounding box center [533, 386] width 508 height 21
click at [286, 379] on input "我要於決選展覽展出實體展品，且同意：主辦單位不負作品保管責任，創作者需自行評估展覽相關風險，且需於展覽結束後 3 天內領回作品，未領回之作品將以清運方式處理。…" at bounding box center [282, 380] width 7 height 7
checkbox input "false"
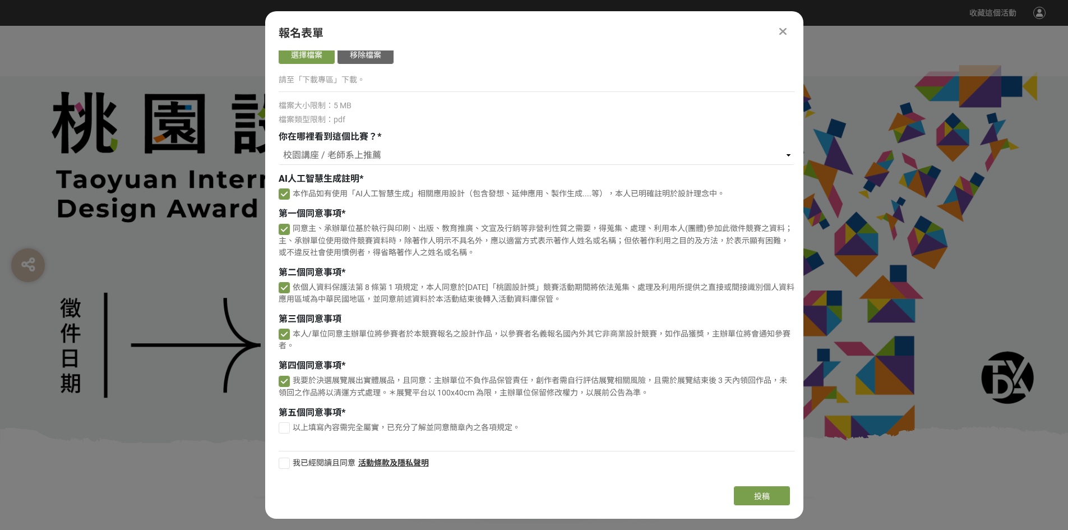
click at [296, 425] on span "以上填寫內容需完全屬實，已充分了解並同意簡章內之各項規定。" at bounding box center [407, 427] width 228 height 9
click at [286, 425] on input "以上填寫內容需完全屬實，已充分了解並同意簡章內之各項規定。" at bounding box center [282, 427] width 7 height 7
checkbox input "false"
click at [288, 460] on label "我已經閱讀且同意" at bounding box center [317, 463] width 77 height 12
click at [286, 460] on input "我已經閱讀且同意" at bounding box center [282, 462] width 7 height 7
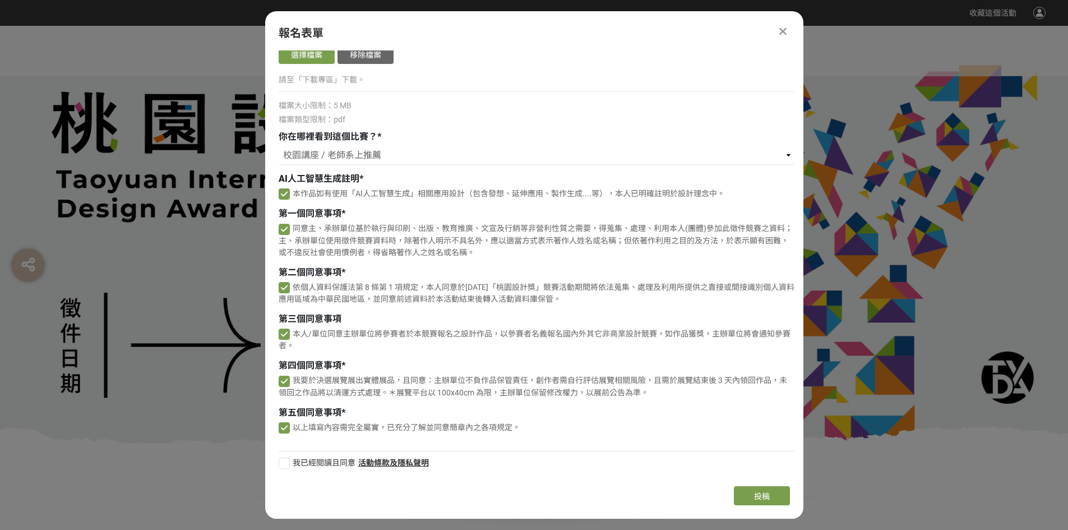
checkbox input "false"
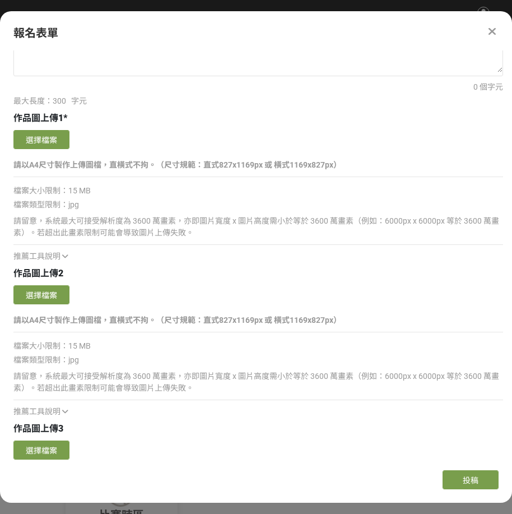
scroll to position [1094, 0]
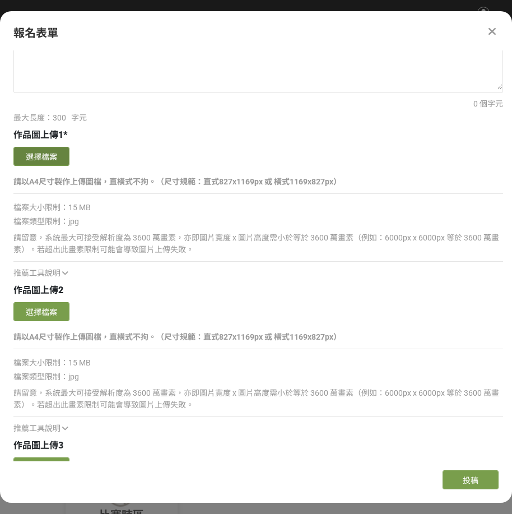
click at [55, 156] on button "選擇檔案" at bounding box center [41, 156] width 56 height 19
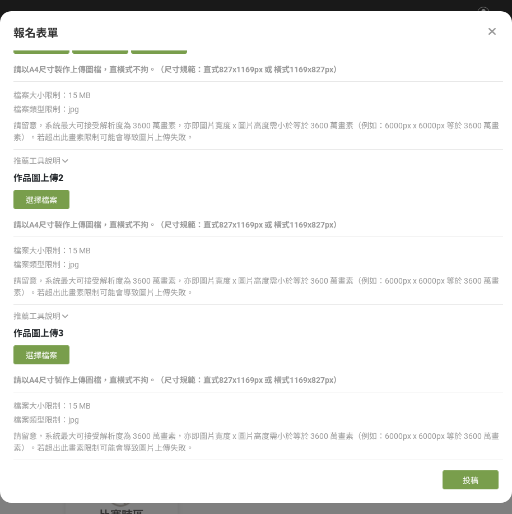
scroll to position [1374, 0]
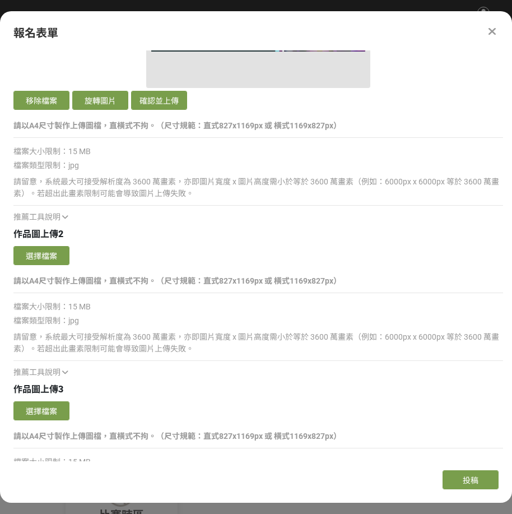
click at [162, 97] on button "確認並上傳" at bounding box center [159, 100] width 56 height 19
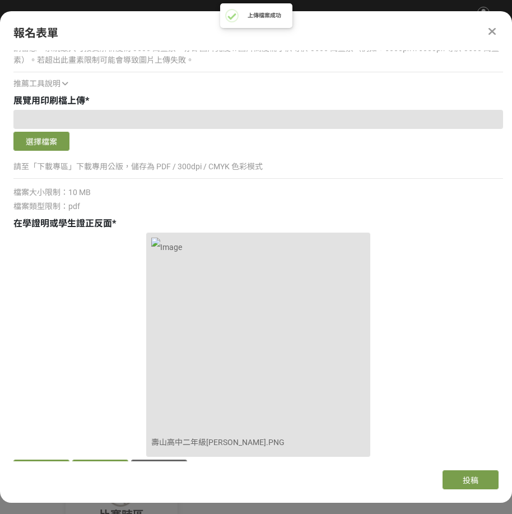
scroll to position [1823, 0]
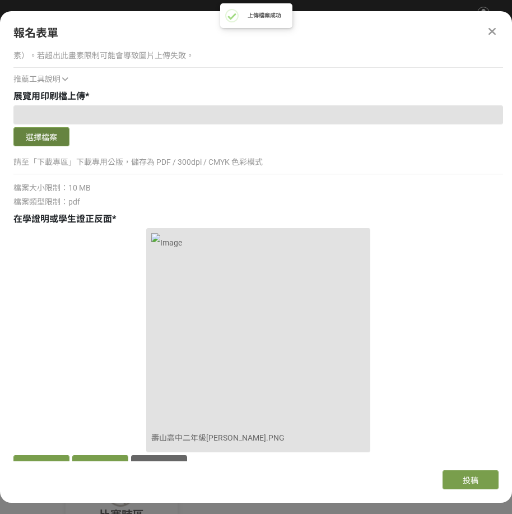
click at [52, 139] on button "選擇檔案" at bounding box center [41, 136] width 56 height 19
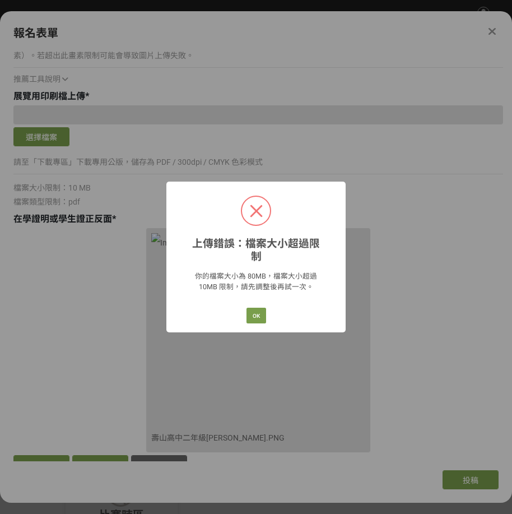
click at [257, 297] on div "上傳錯誤：檔案大小超過限制 × 你的檔案大小為 80MB，檔案大小超過 10MB 限制，請先調整後再試一次。 OK Cancel" at bounding box center [255, 257] width 179 height 150
click at [257, 308] on button "OK" at bounding box center [257, 316] width 20 height 16
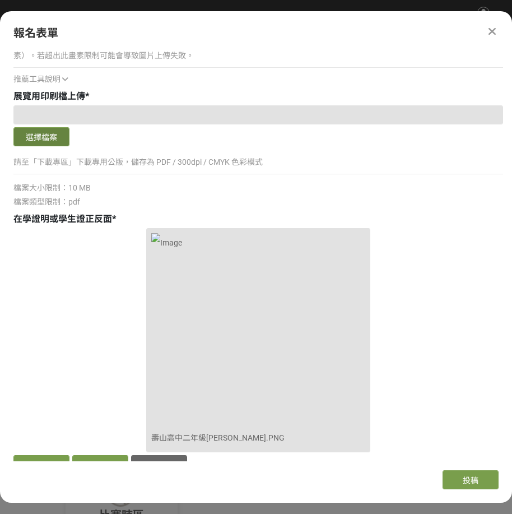
click at [52, 137] on button "選擇檔案" at bounding box center [41, 136] width 56 height 19
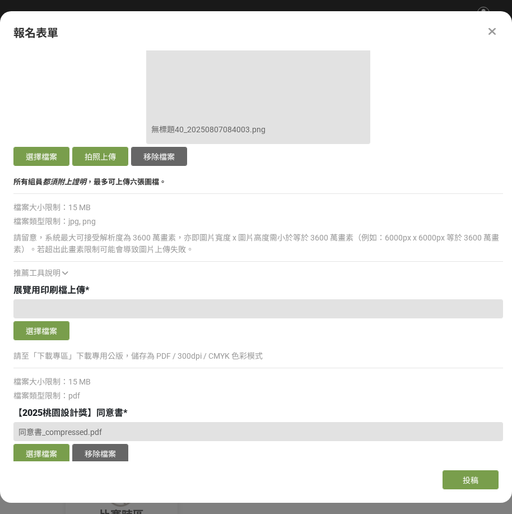
scroll to position [3897, 0]
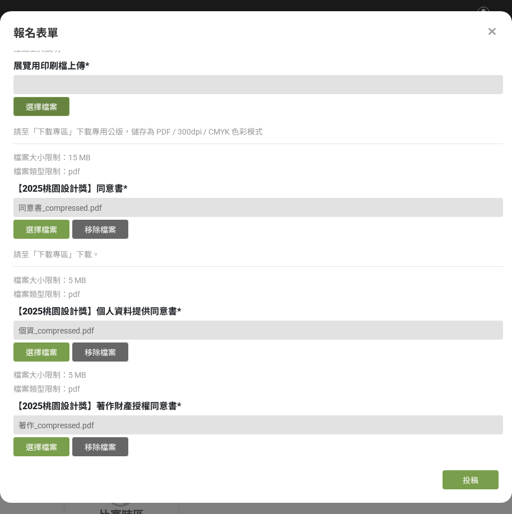
click at [47, 114] on button "選擇檔案" at bounding box center [41, 106] width 56 height 19
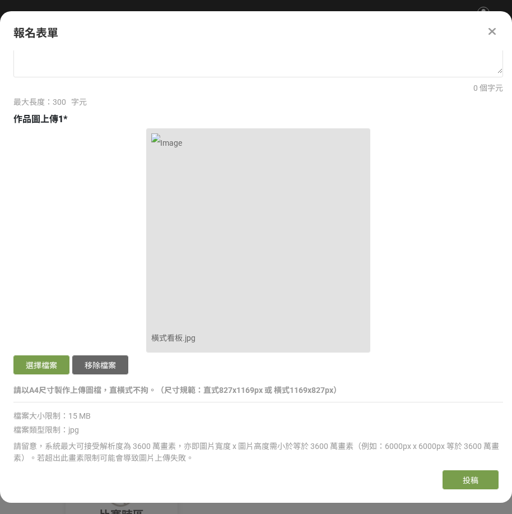
scroll to position [886, 0]
